Goal: Task Accomplishment & Management: Complete application form

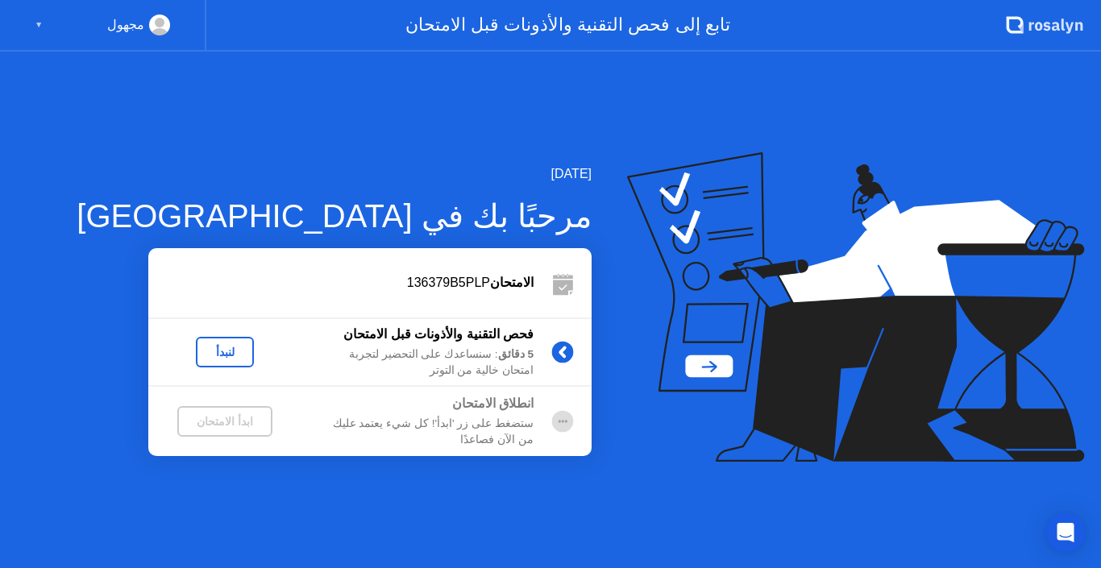
click at [226, 349] on div "لنبدأ" at bounding box center [224, 352] width 45 height 13
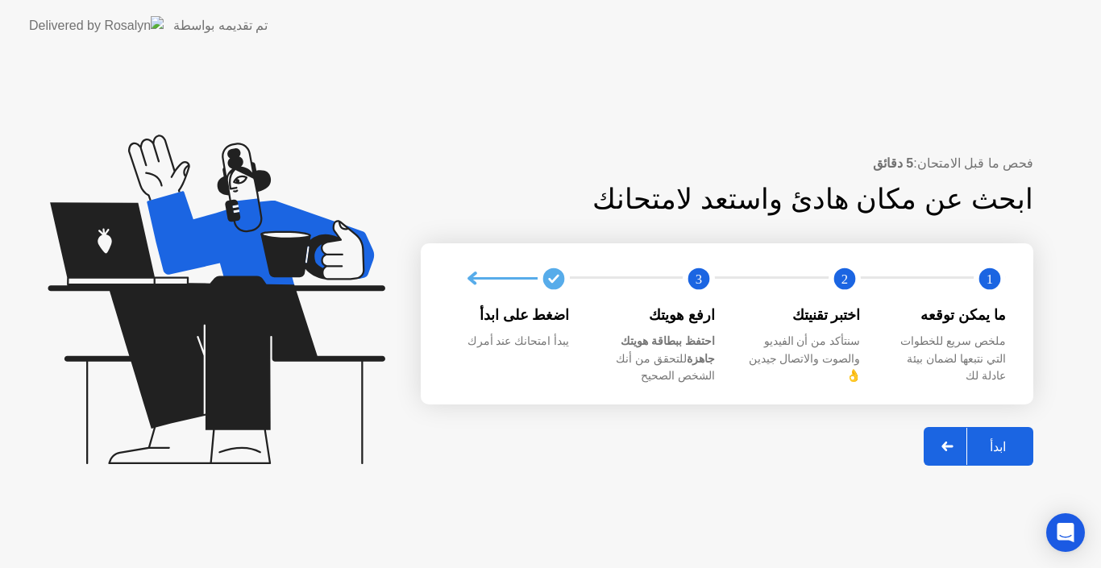
click at [1005, 439] on div "ابدأ" at bounding box center [997, 446] width 61 height 15
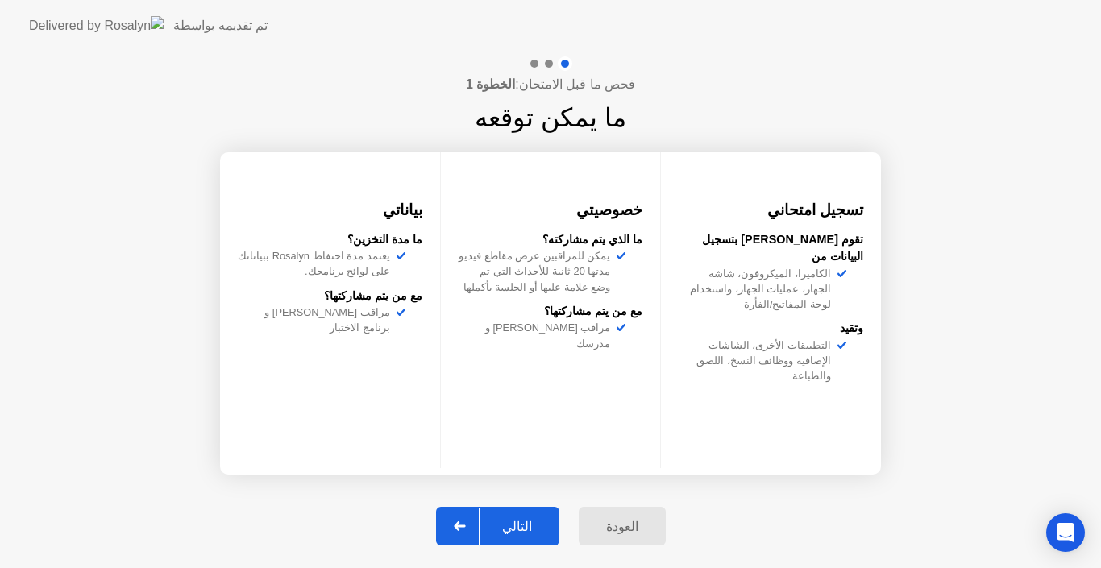
click at [528, 519] on div "التالي" at bounding box center [516, 526] width 75 height 15
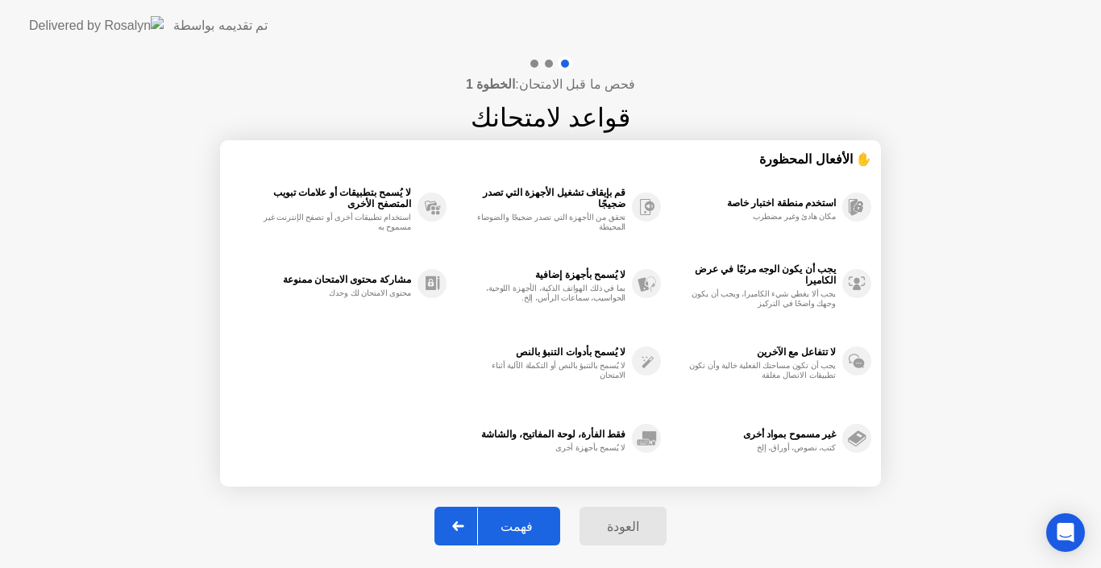
click at [528, 519] on div "فهمت" at bounding box center [516, 526] width 77 height 15
select select "**********"
select select "*******"
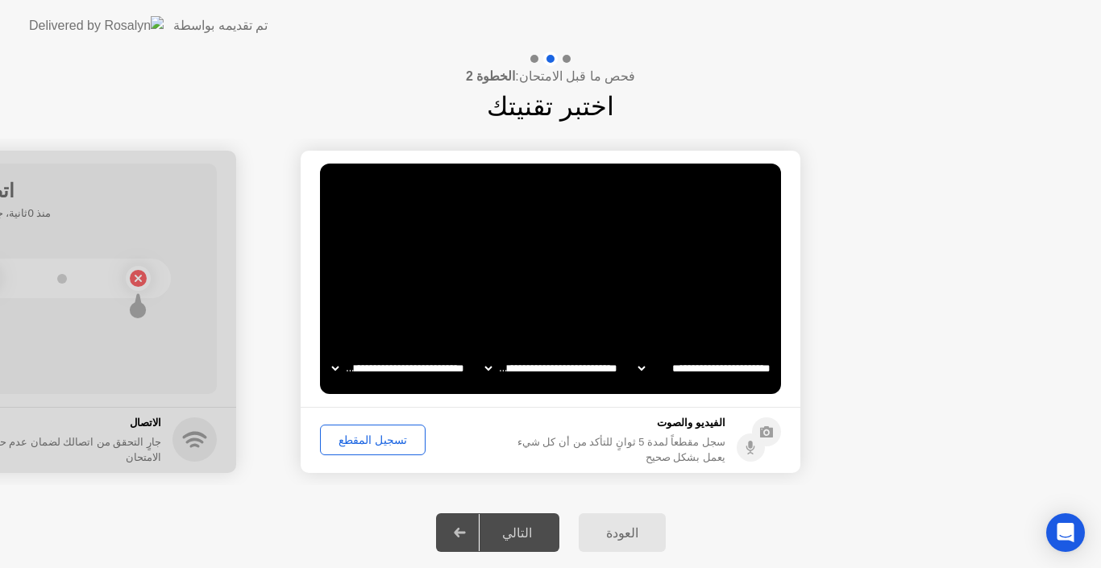
click at [526, 529] on div "التالي" at bounding box center [516, 532] width 75 height 15
click at [516, 535] on div "التالي" at bounding box center [516, 532] width 75 height 15
click at [361, 440] on div "تسجيل المقطع" at bounding box center [372, 439] width 94 height 13
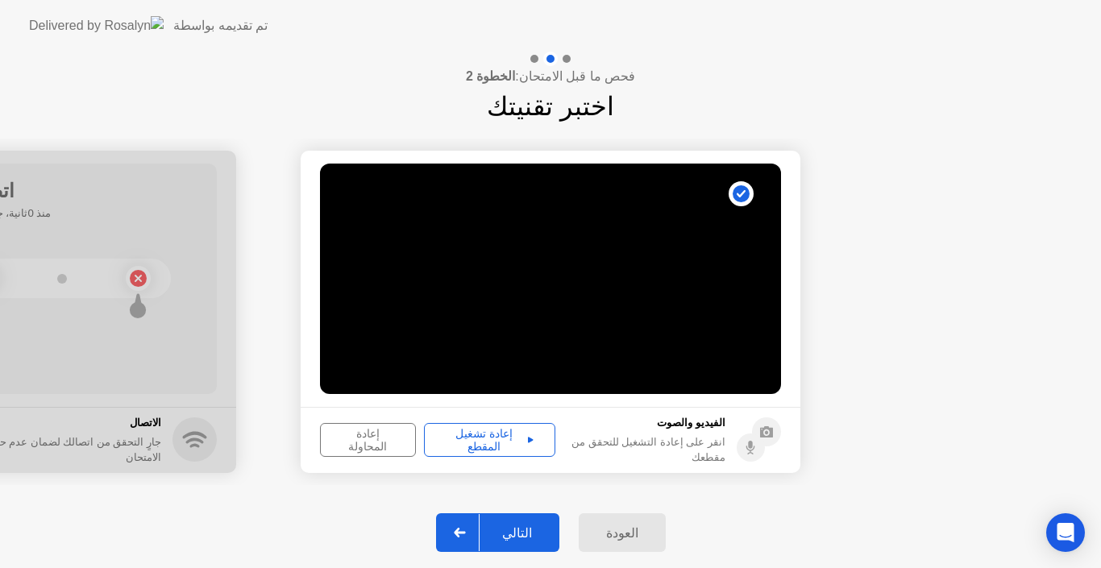
click at [528, 538] on div "التالي" at bounding box center [516, 532] width 75 height 15
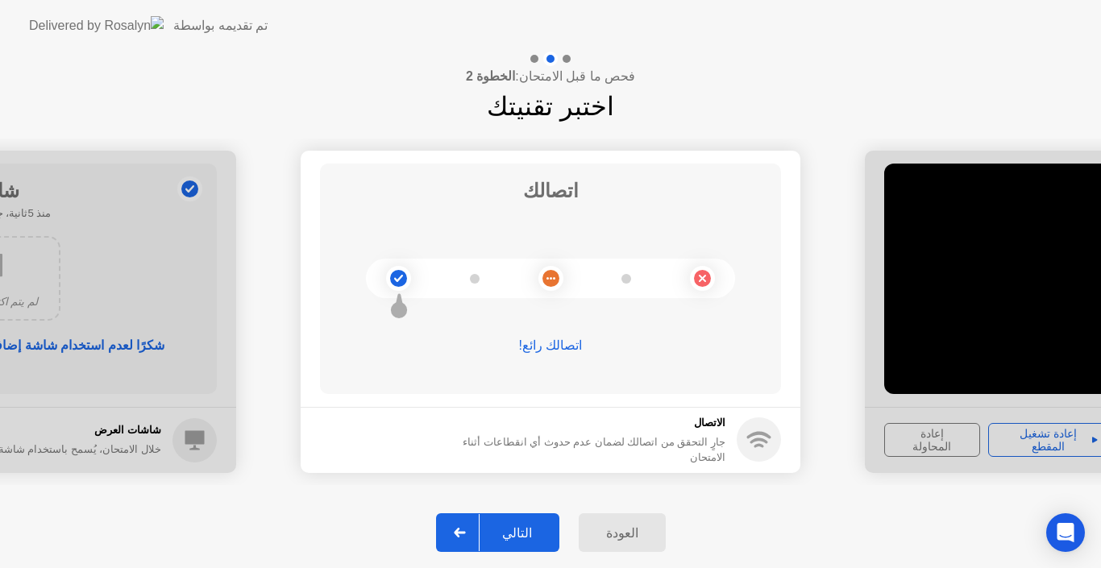
click at [529, 530] on div "التالي" at bounding box center [516, 532] width 75 height 15
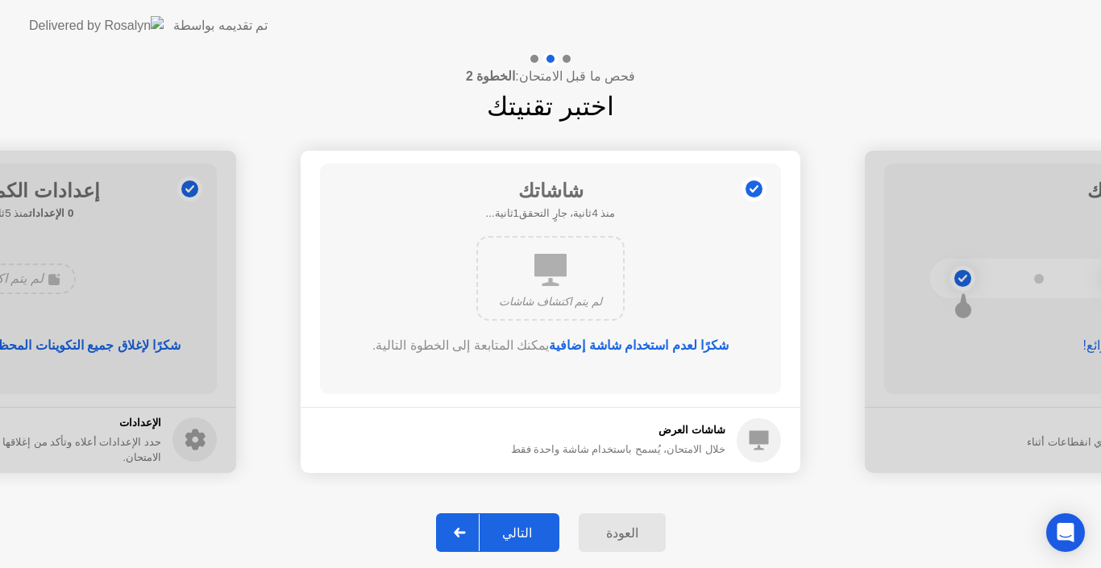
click at [529, 530] on div "التالي" at bounding box center [516, 532] width 75 height 15
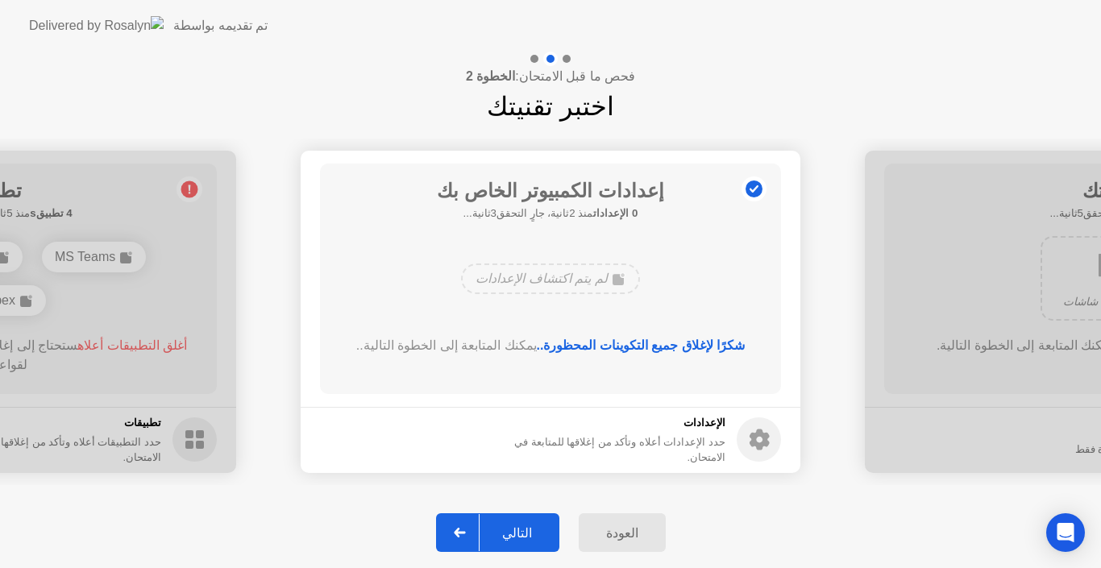
click at [529, 530] on div "التالي" at bounding box center [516, 532] width 75 height 15
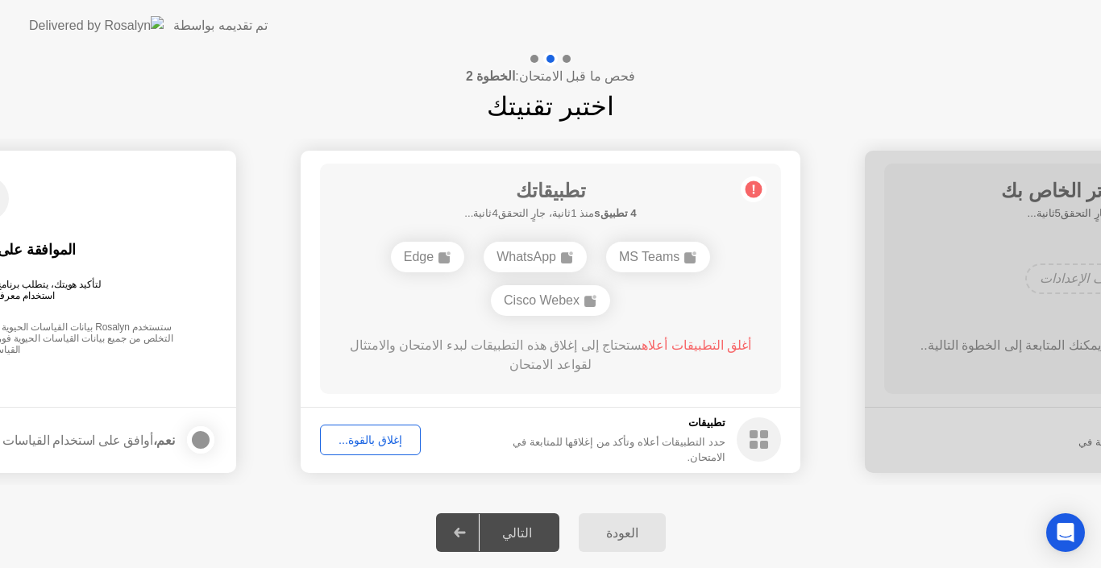
click at [529, 530] on div "التالي" at bounding box center [516, 532] width 75 height 15
click at [387, 439] on div "إغلاق بالقوة..." at bounding box center [369, 439] width 89 height 13
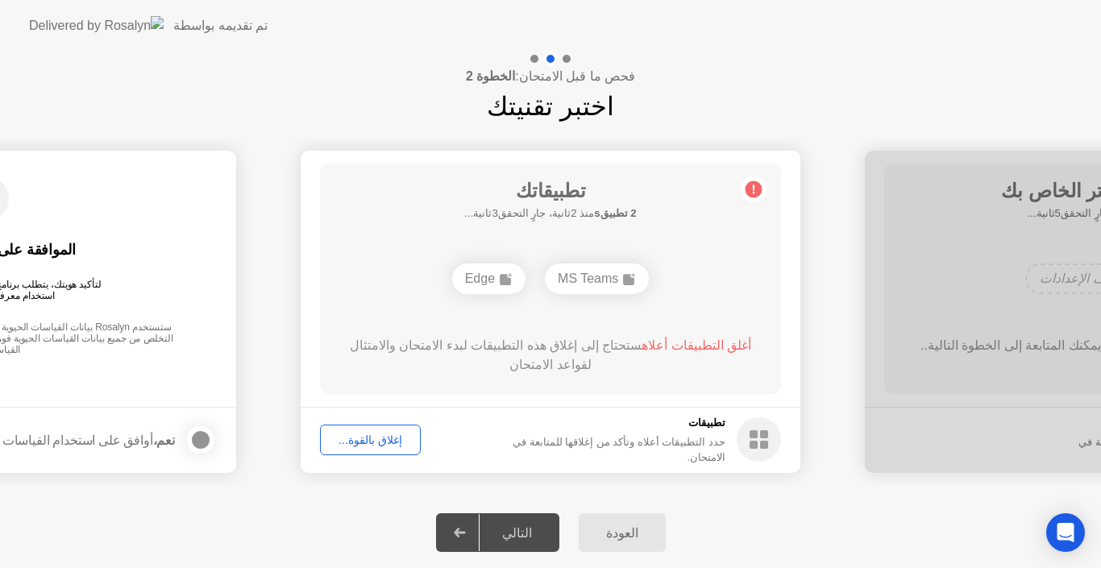
click at [513, 533] on div "التالي" at bounding box center [516, 532] width 75 height 15
click at [378, 439] on div "إغلاق بالقوة..." at bounding box center [369, 439] width 89 height 13
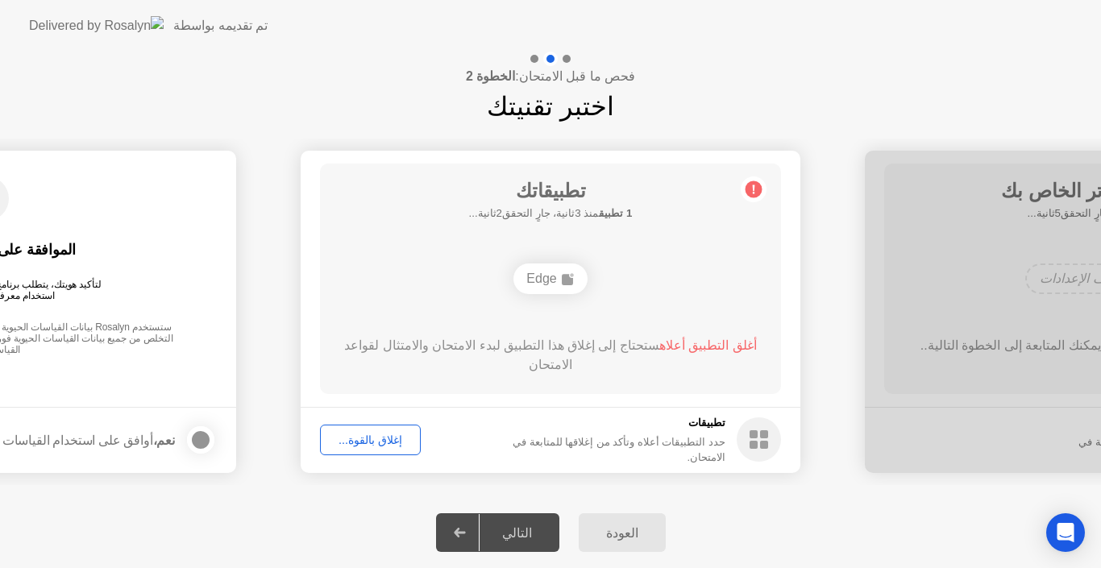
click at [384, 440] on div "إغلاق بالقوة..." at bounding box center [369, 439] width 89 height 13
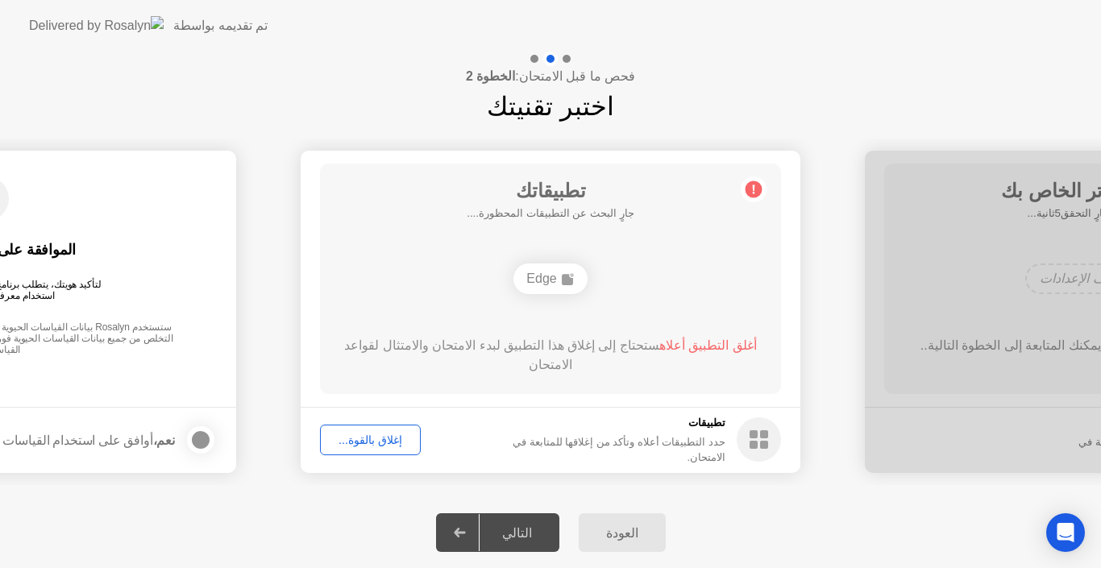
click at [383, 435] on div "إغلاق بالقوة..." at bounding box center [369, 439] width 89 height 13
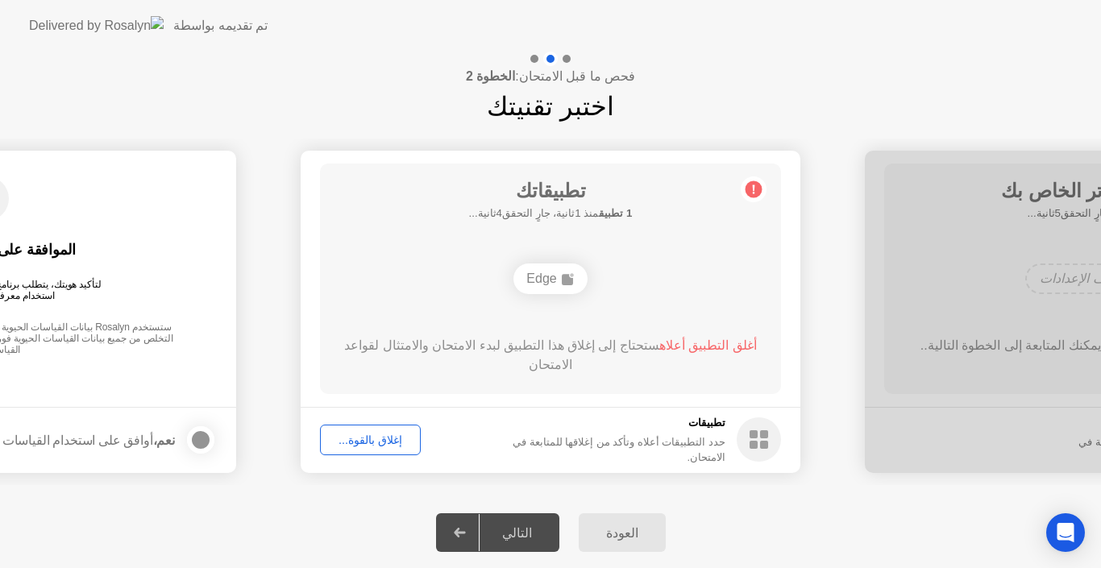
click at [562, 275] on rect at bounding box center [567, 279] width 11 height 11
click at [520, 540] on div "التالي" at bounding box center [516, 532] width 75 height 15
click at [479, 531] on div at bounding box center [460, 532] width 39 height 37
click at [564, 288] on div "Edge" at bounding box center [549, 278] width 73 height 31
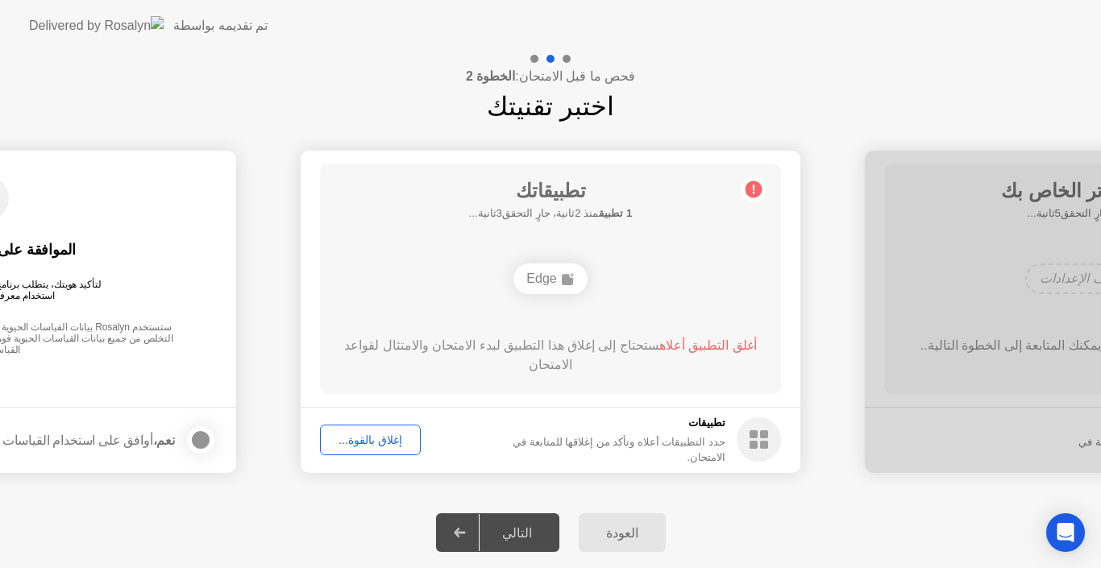
click at [750, 185] on circle at bounding box center [753, 188] width 17 height 17
click at [545, 279] on div "Edge" at bounding box center [549, 278] width 73 height 31
click at [349, 441] on div "إغلاق بالقوة..." at bounding box center [369, 439] width 89 height 13
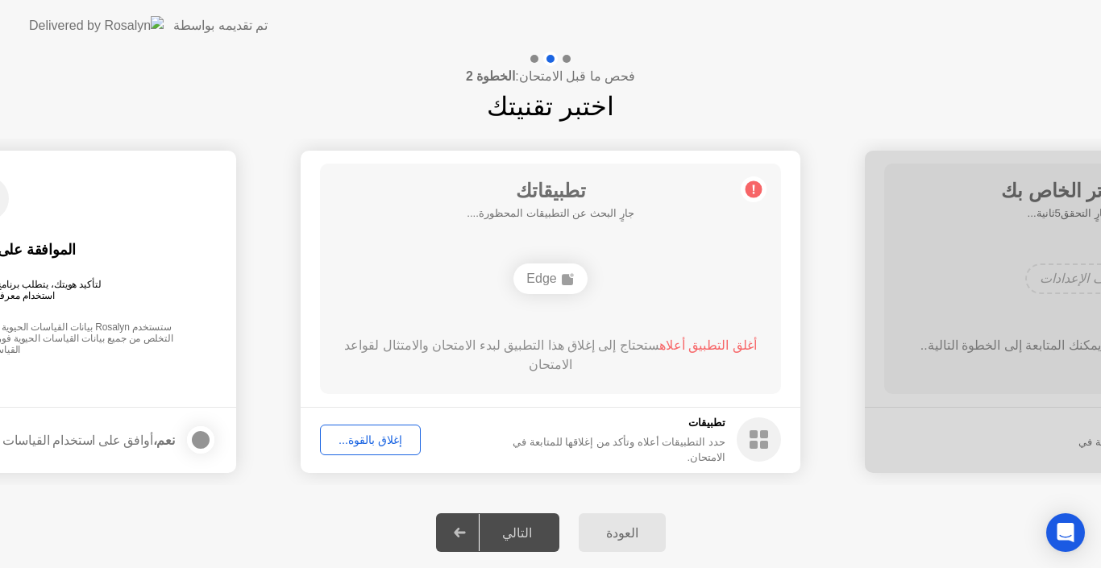
drag, startPoint x: 471, startPoint y: 531, endPoint x: 506, endPoint y: 534, distance: 34.8
click at [506, 534] on div "التالي" at bounding box center [516, 532] width 75 height 15
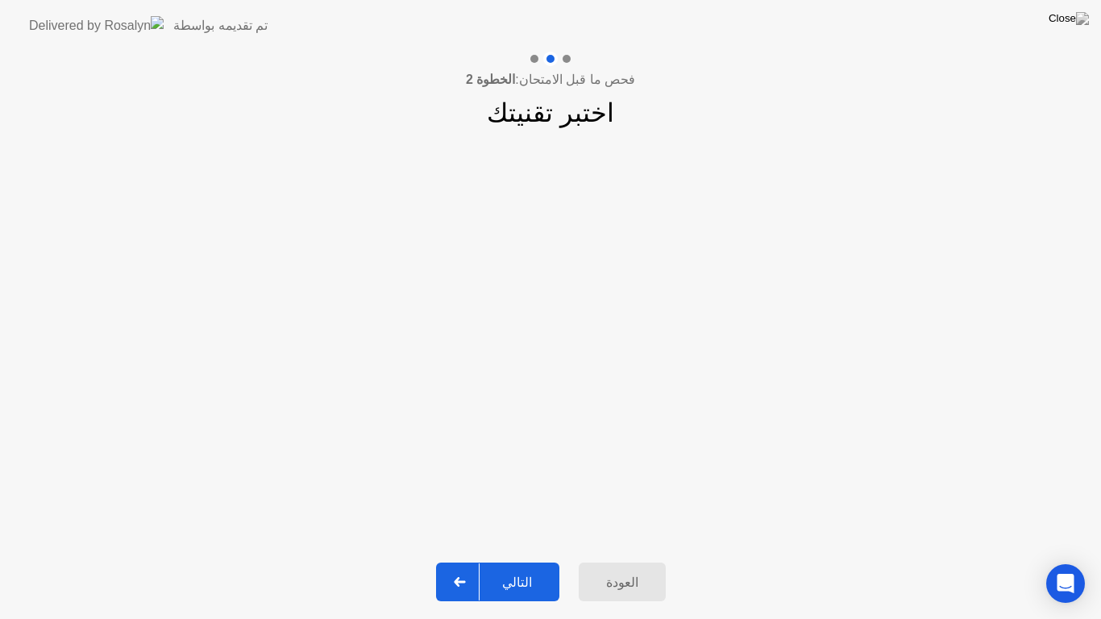
click at [514, 567] on div "التالي" at bounding box center [516, 581] width 75 height 15
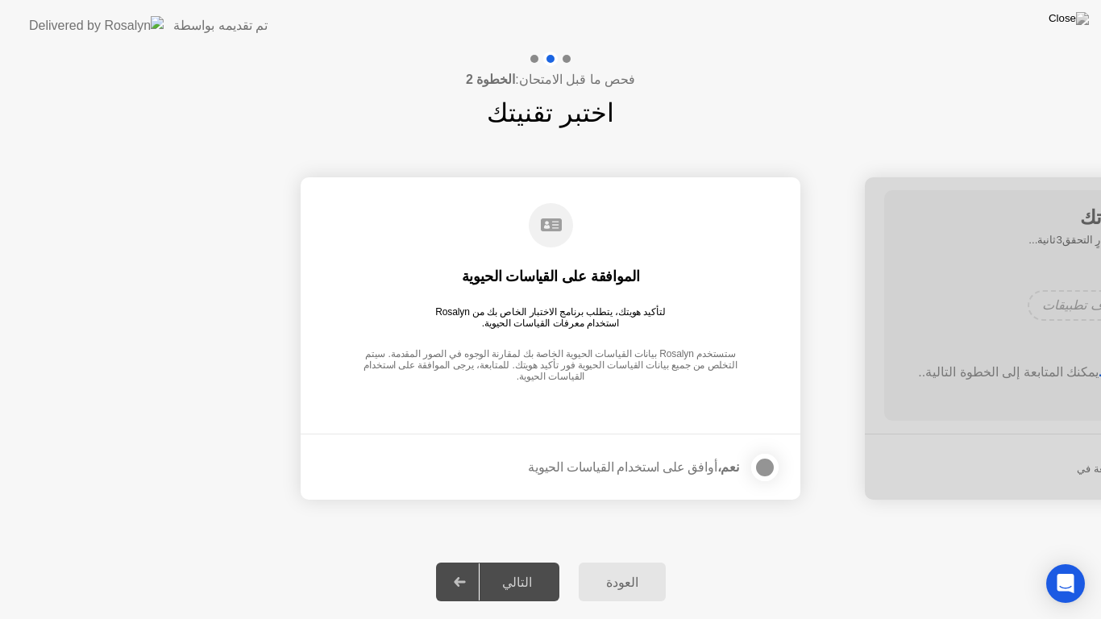
click at [514, 567] on div "التالي" at bounding box center [516, 581] width 75 height 15
click at [768, 467] on div at bounding box center [764, 467] width 19 height 19
click at [524, 567] on div "التالي" at bounding box center [516, 581] width 75 height 15
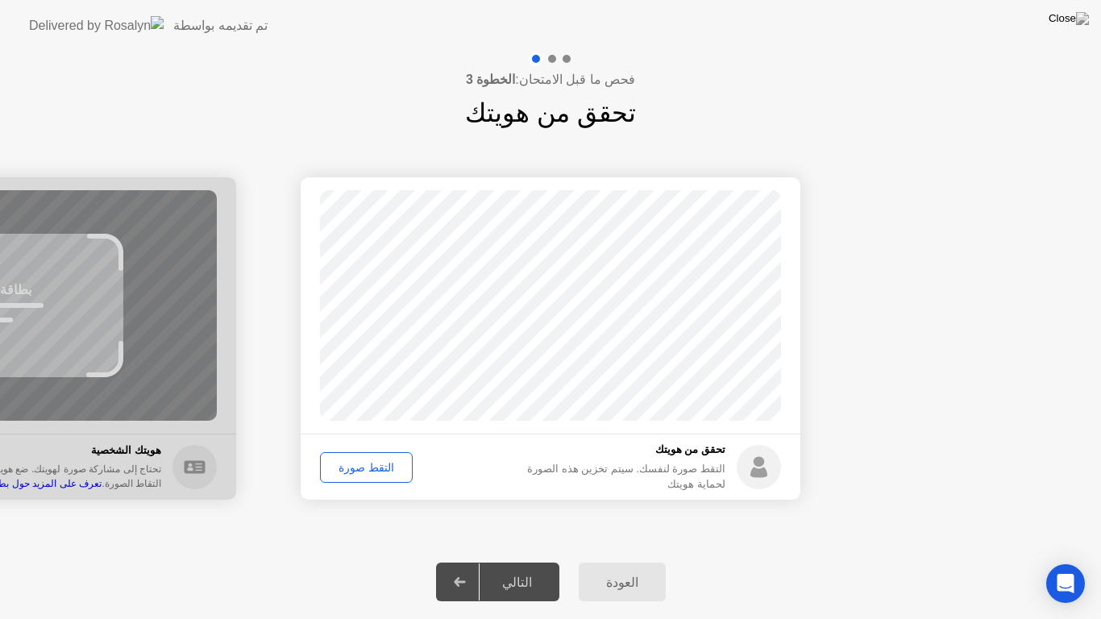
click at [369, 461] on div "التقط صورة" at bounding box center [365, 467] width 81 height 13
click at [522, 567] on div "التالي" at bounding box center [516, 581] width 75 height 15
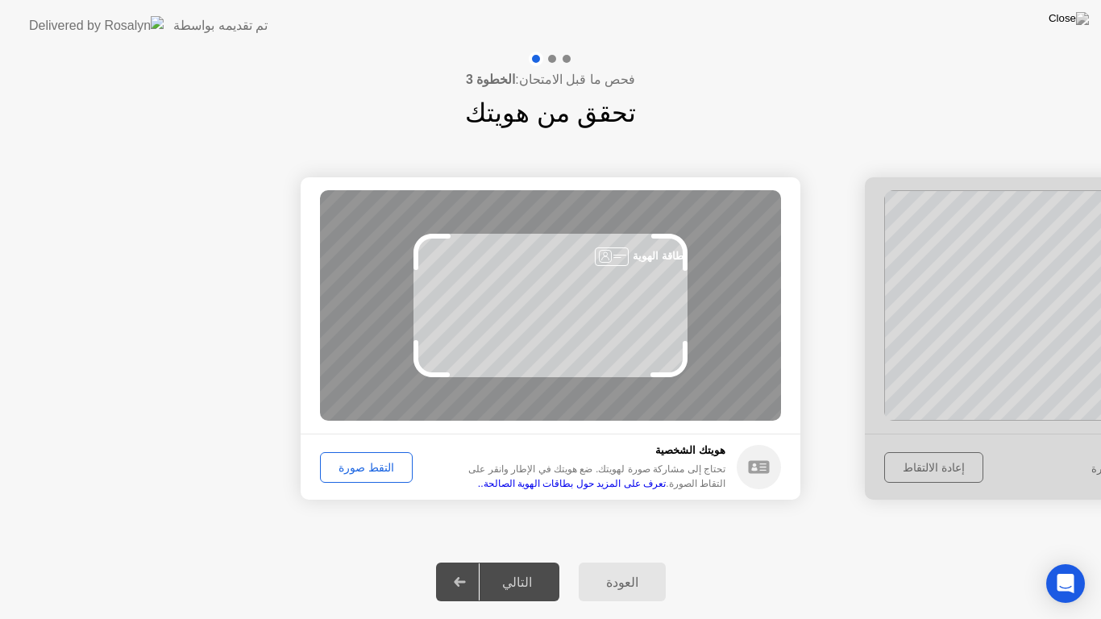
click at [387, 461] on div "التقط صورة" at bounding box center [365, 467] width 81 height 13
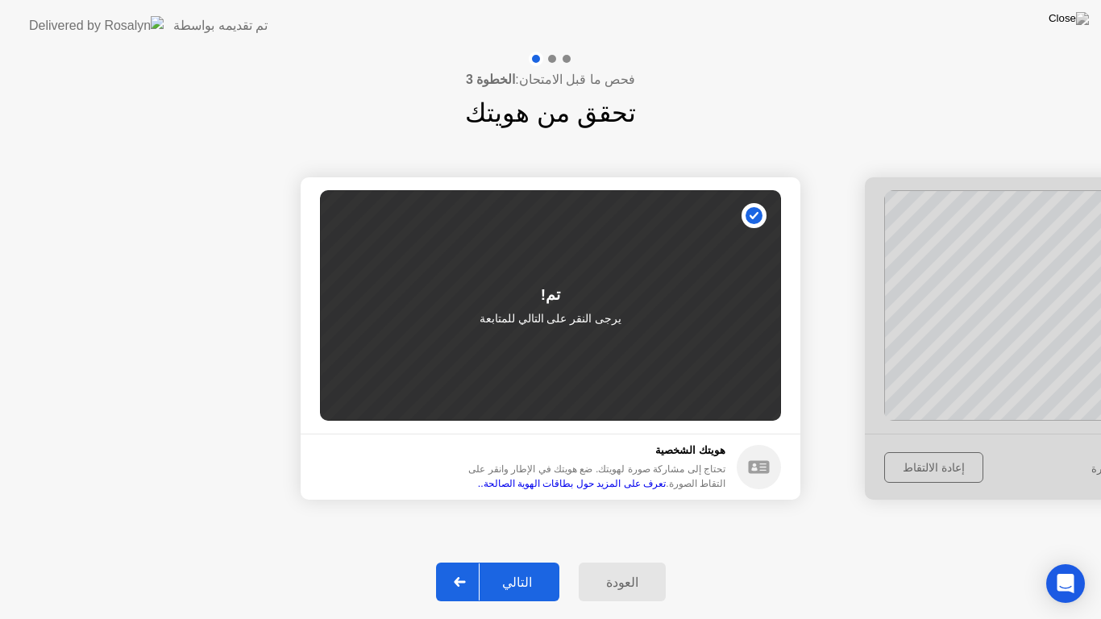
click at [512, 567] on div "التالي" at bounding box center [516, 581] width 75 height 15
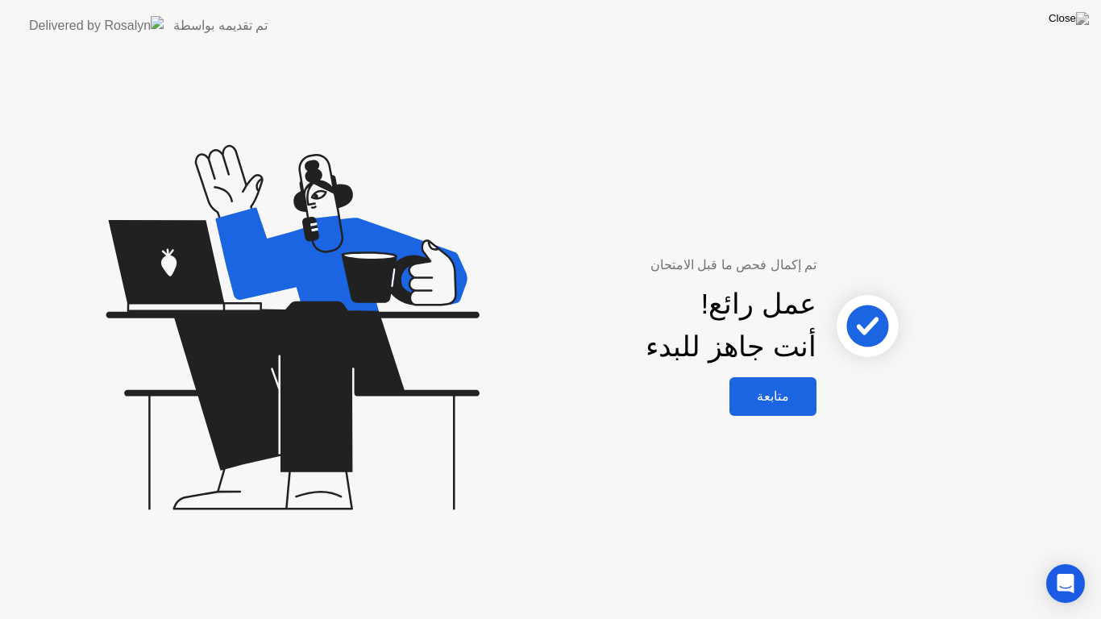
click at [768, 396] on div "متابعة" at bounding box center [772, 395] width 77 height 15
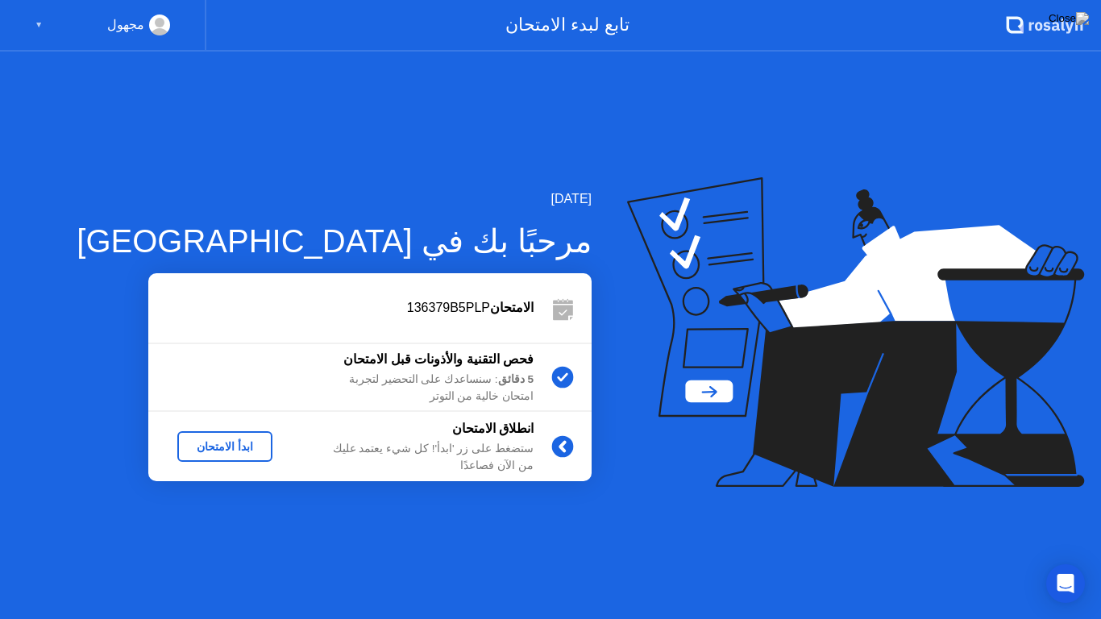
click at [245, 446] on div "ابدأ الامتحان" at bounding box center [225, 446] width 82 height 13
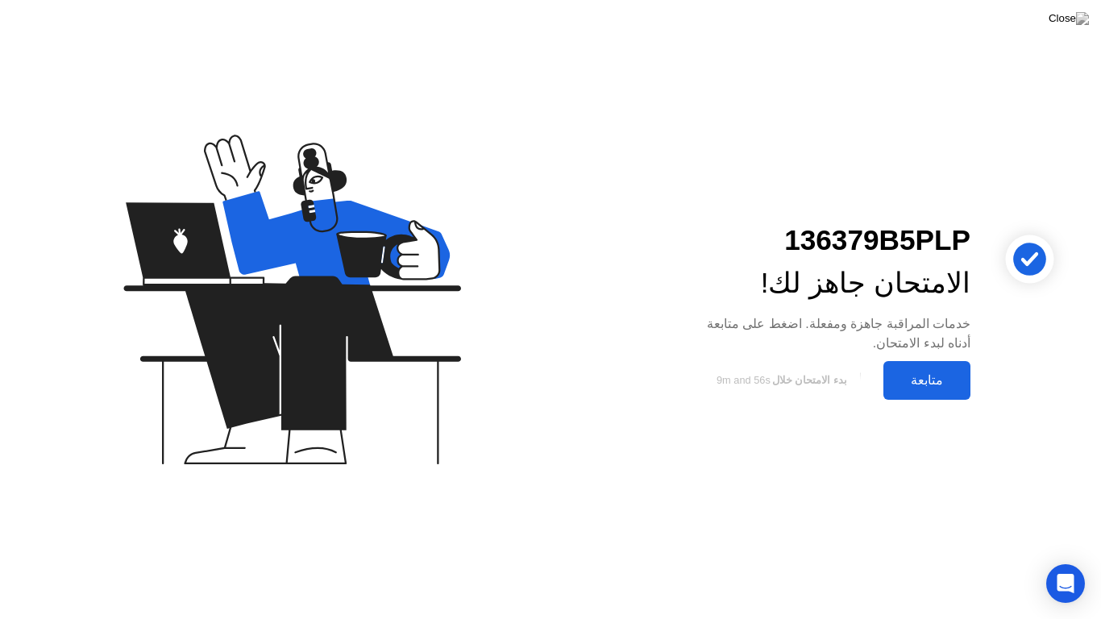
click at [922, 381] on div "متابعة" at bounding box center [926, 379] width 77 height 15
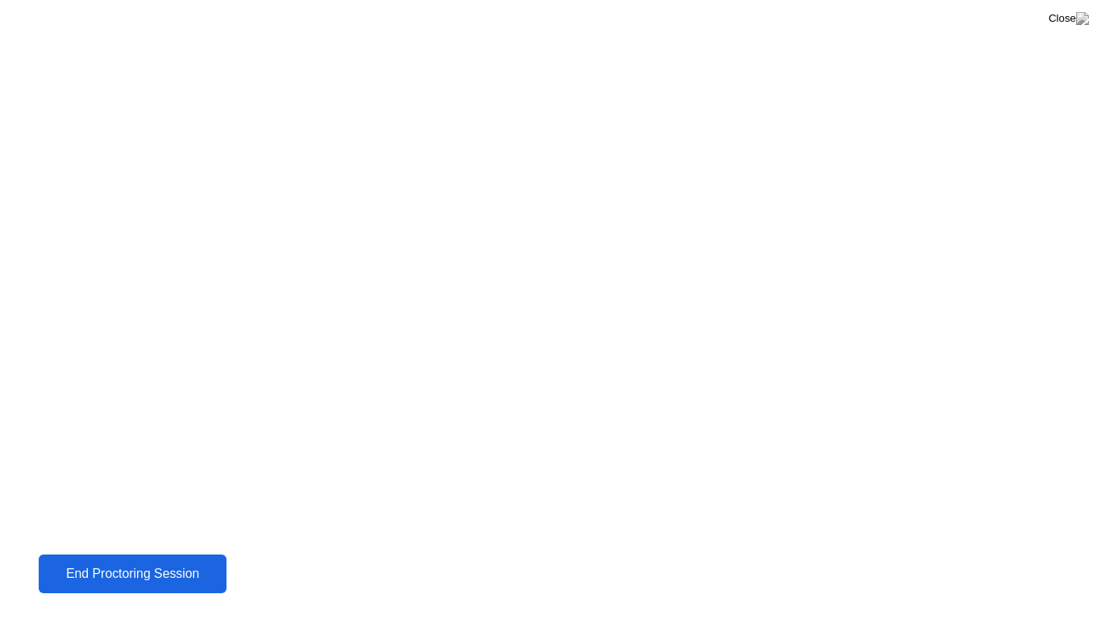
click at [180, 567] on div "End Proctoring Session" at bounding box center [133, 573] width 179 height 15
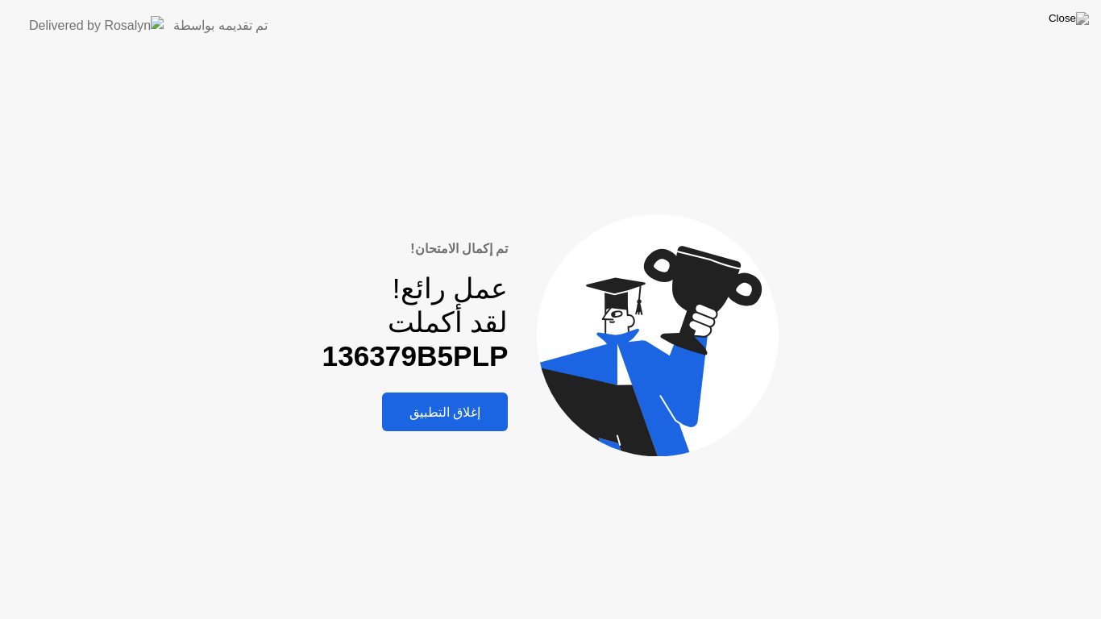
click at [462, 412] on div "إغلاق التطبيق" at bounding box center [445, 411] width 116 height 15
